Goal: Find contact information: Find contact information

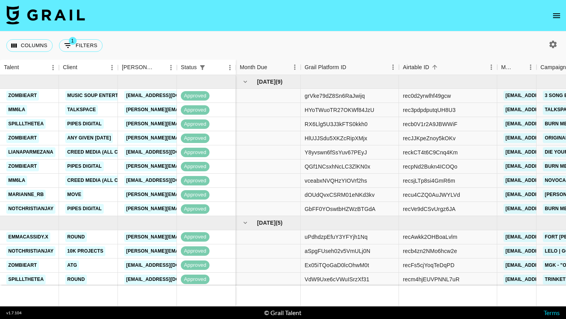
click at [549, 2] on nav at bounding box center [283, 15] width 566 height 31
click at [551, 13] on button "open drawer" at bounding box center [557, 16] width 16 height 16
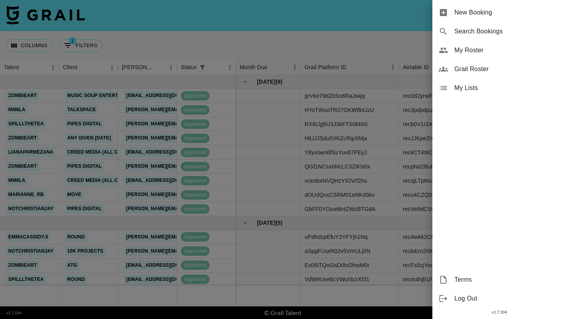
click at [468, 72] on span "Grail Roster" at bounding box center [506, 68] width 105 height 9
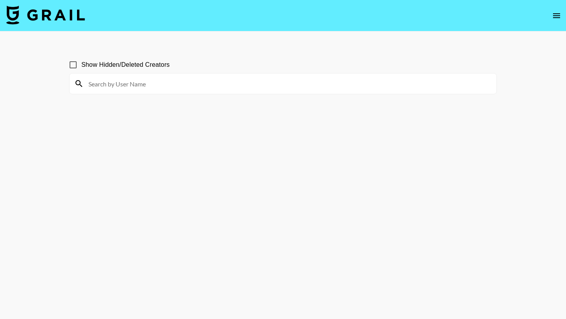
click at [180, 80] on input at bounding box center [288, 83] width 408 height 13
click at [162, 77] on input "[PERSON_NAME]" at bounding box center [288, 83] width 408 height 13
click at [161, 77] on input "[PERSON_NAME]" at bounding box center [288, 83] width 408 height 13
click at [158, 84] on input "[PERSON_NAME]" at bounding box center [288, 83] width 408 height 13
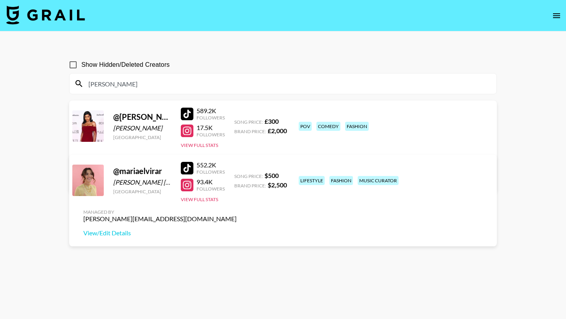
type input "[PERSON_NAME]"
drag, startPoint x: 424, startPoint y: 123, endPoint x: 495, endPoint y: 128, distance: 70.9
click at [495, 128] on div "@ [PERSON_NAME].[PERSON_NAME] [GEOGRAPHIC_DATA] 589.2K Followers 17.5K Follower…" at bounding box center [283, 147] width 428 height 92
copy div "[PERSON_NAME][EMAIL_ADDRESS][DOMAIN_NAME]"
